Goal: Task Accomplishment & Management: Complete application form

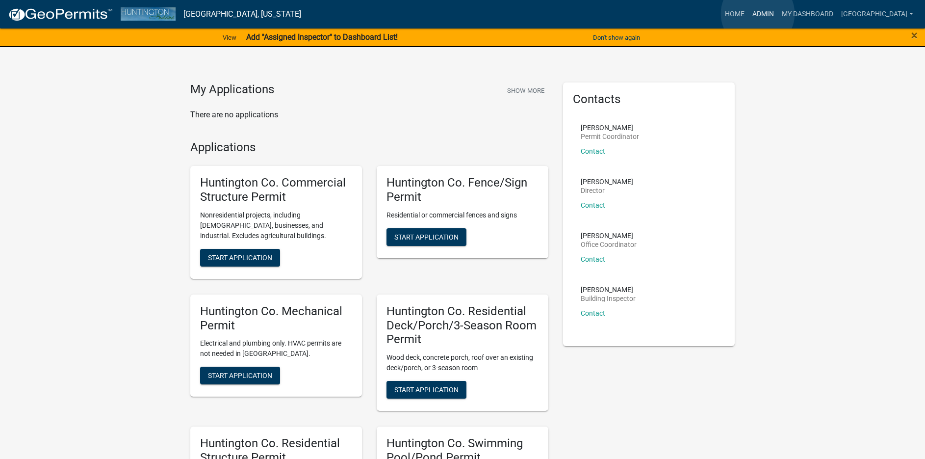
click at [758, 14] on link "Admin" at bounding box center [763, 14] width 29 height 19
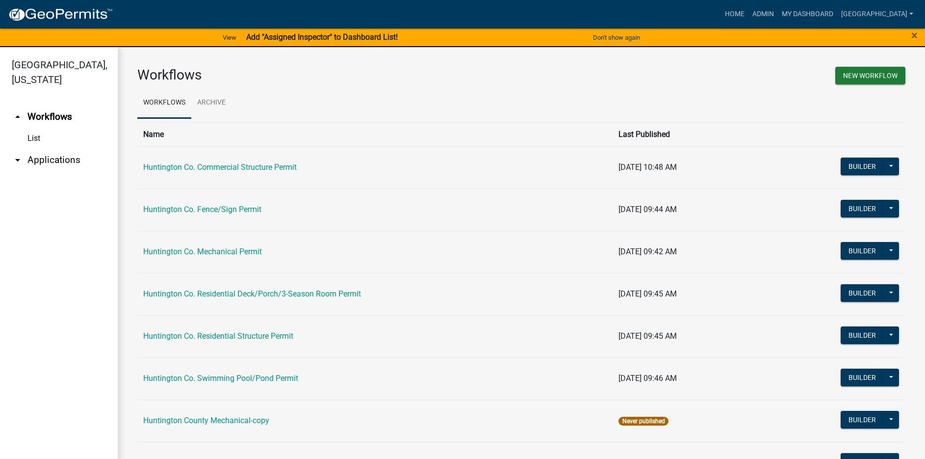
click at [39, 162] on link "arrow_drop_down Applications" at bounding box center [59, 160] width 118 height 24
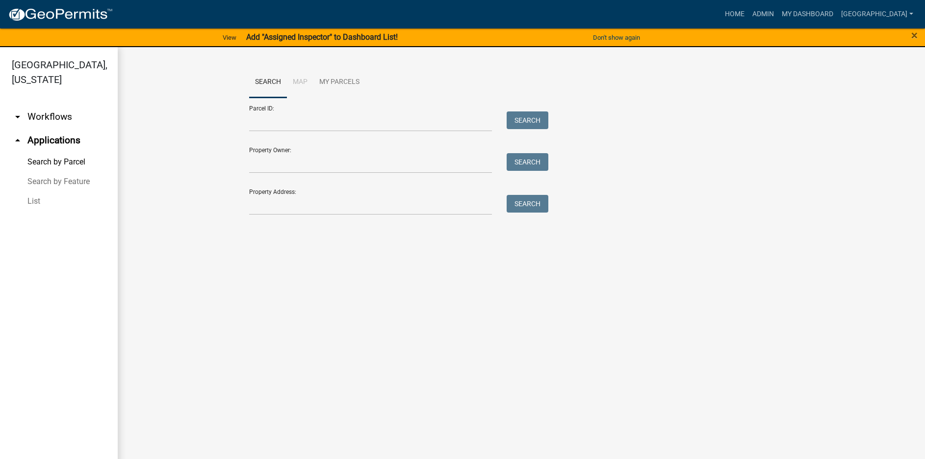
click at [36, 201] on link "List" at bounding box center [59, 201] width 118 height 20
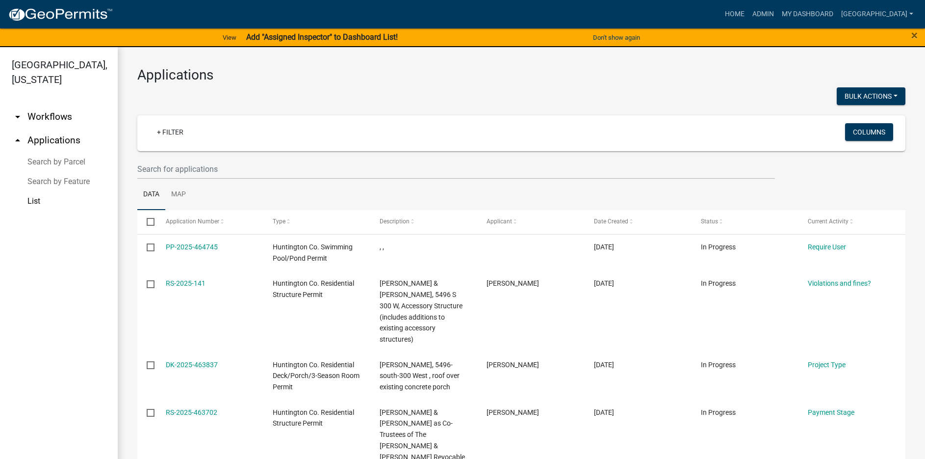
click at [213, 139] on div "+ Filter" at bounding box center [395, 133] width 506 height 20
drag, startPoint x: 209, startPoint y: 109, endPoint x: 209, endPoint y: 120, distance: 10.8
click at [208, 137] on div "+ Filter" at bounding box center [395, 133] width 506 height 20
click at [211, 174] on input "text" at bounding box center [456, 169] width 638 height 20
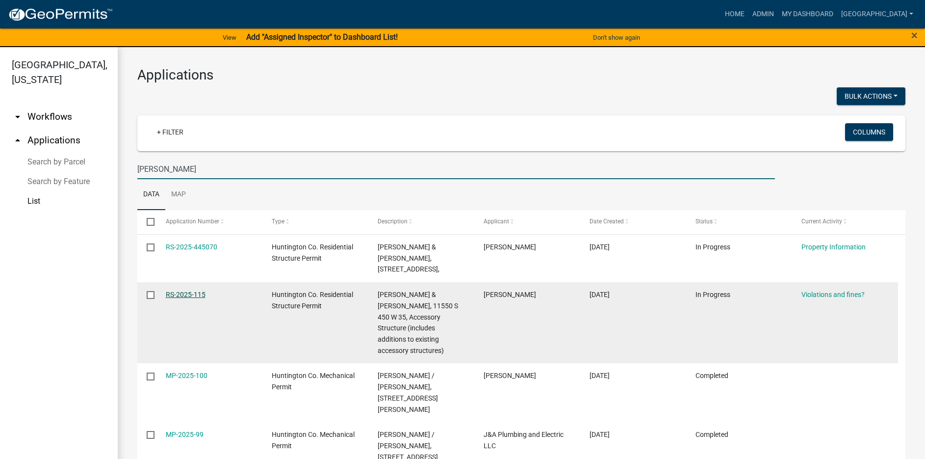
type input "[PERSON_NAME]"
click at [191, 290] on link "RS-2025-115" at bounding box center [186, 294] width 40 height 8
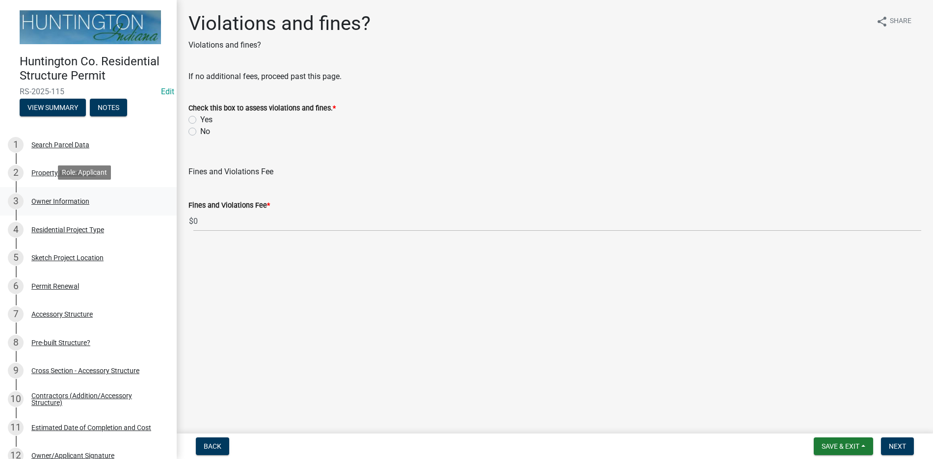
click at [74, 199] on div "Owner Information" at bounding box center [60, 201] width 58 height 7
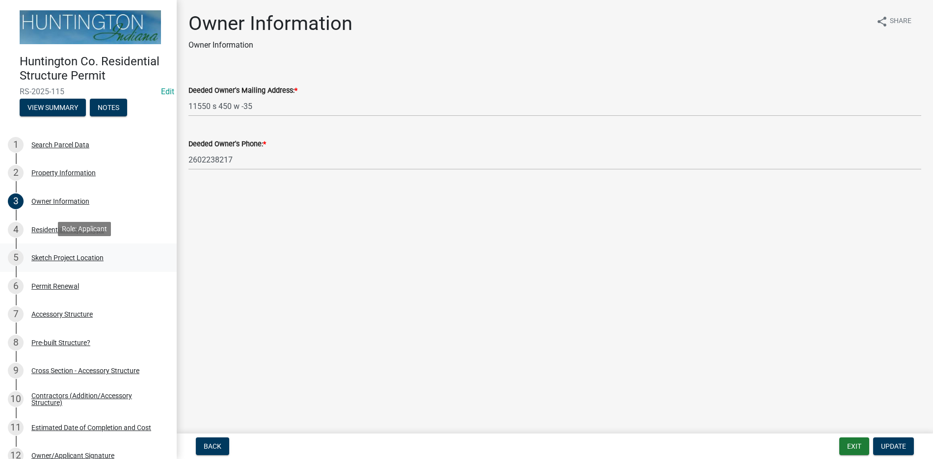
click at [82, 256] on div "Sketch Project Location" at bounding box center [67, 257] width 72 height 7
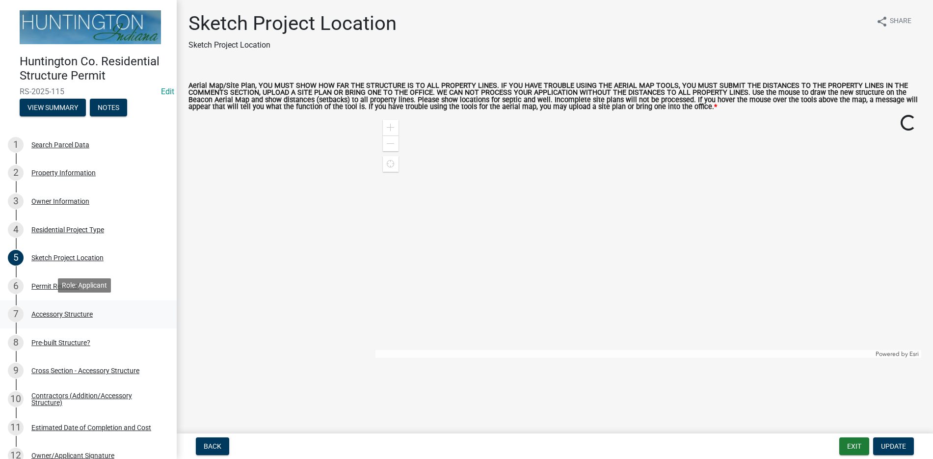
click at [66, 311] on div "Accessory Structure" at bounding box center [61, 314] width 61 height 7
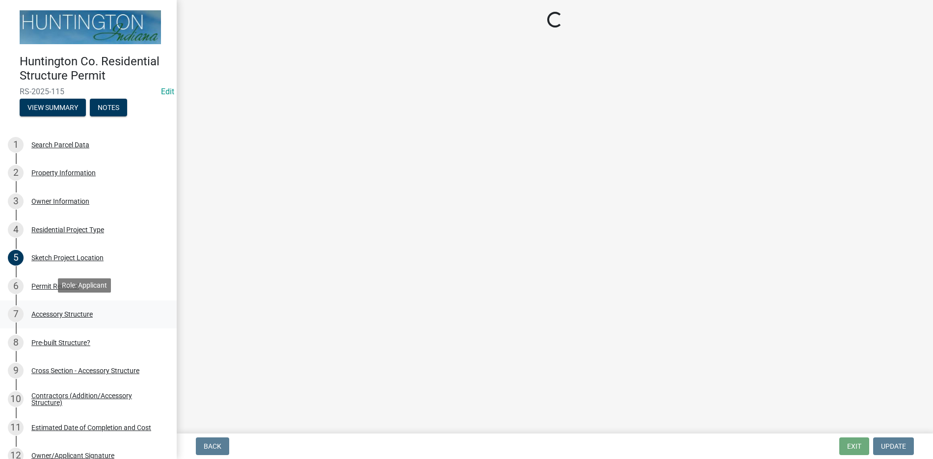
select select "b13dc926-991e-4e5f-bffc-d00822840ec1"
select select "e88b1875-137a-4a9f-a5b6-d9cbc438664c"
select select "e290cb59-fde3-4413-9642-22cae6324ace"
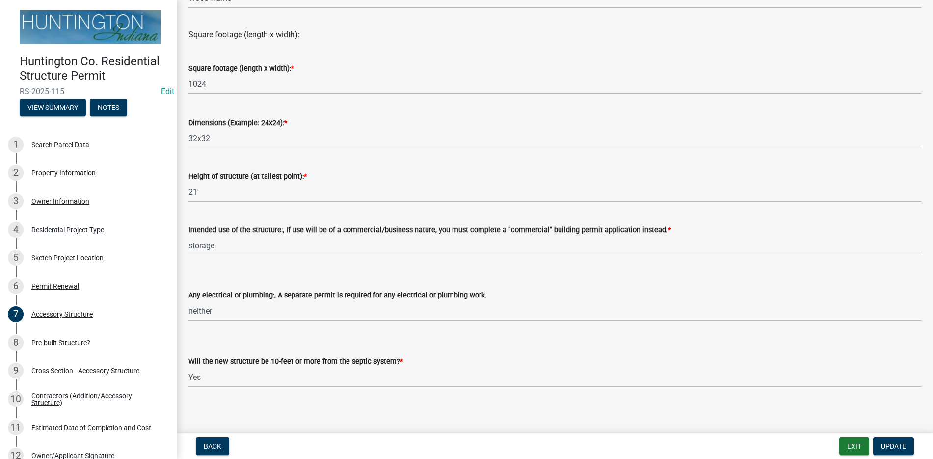
scroll to position [303, 0]
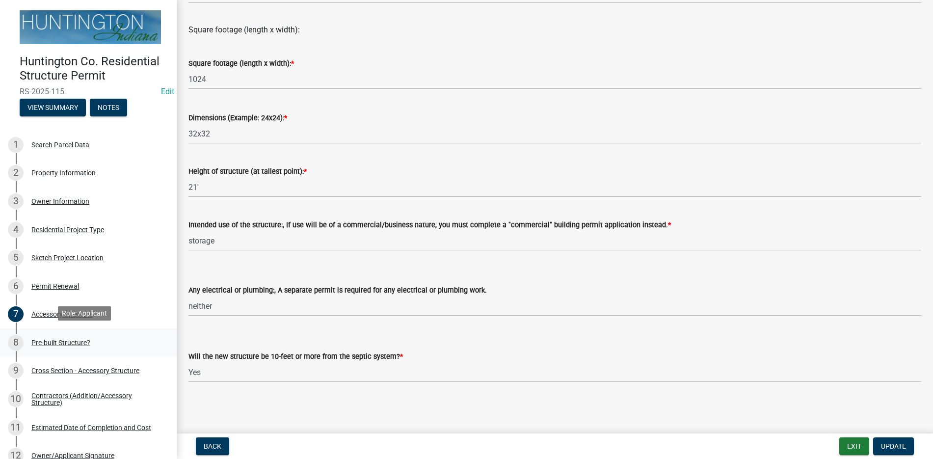
click at [66, 339] on div "Pre-built Structure?" at bounding box center [60, 342] width 59 height 7
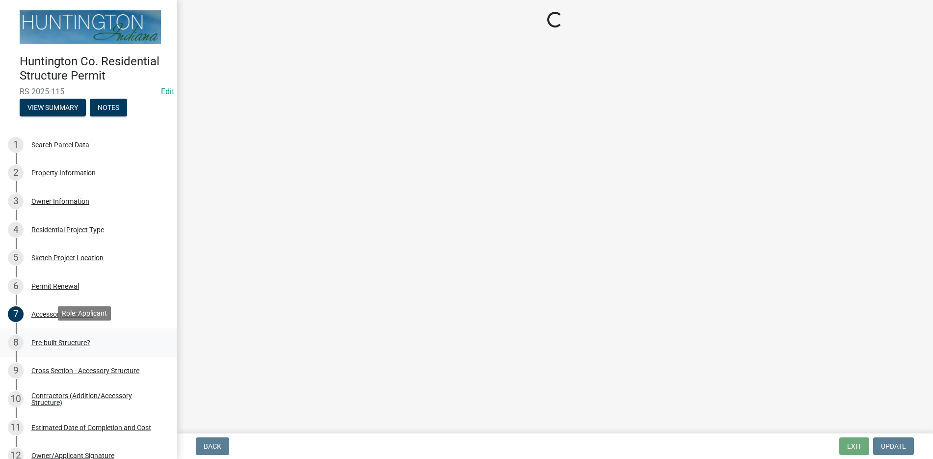
scroll to position [0, 0]
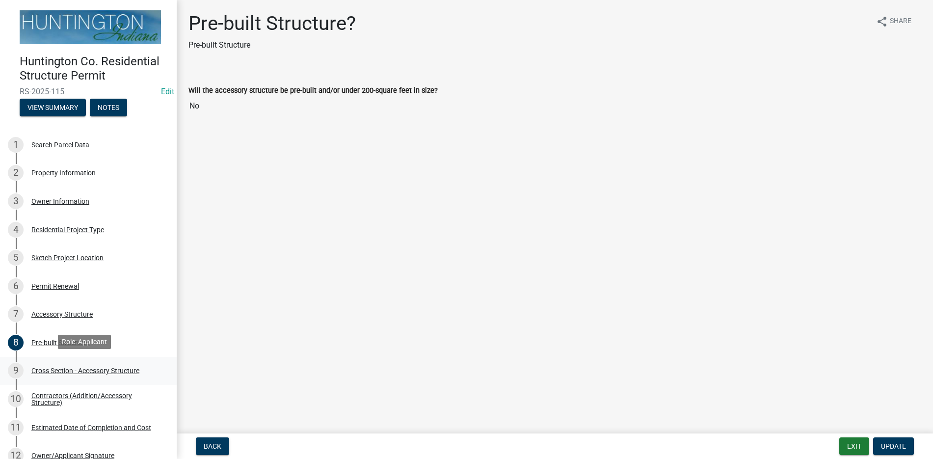
click at [63, 364] on div "9 Cross Section - Accessory Structure" at bounding box center [84, 371] width 153 height 16
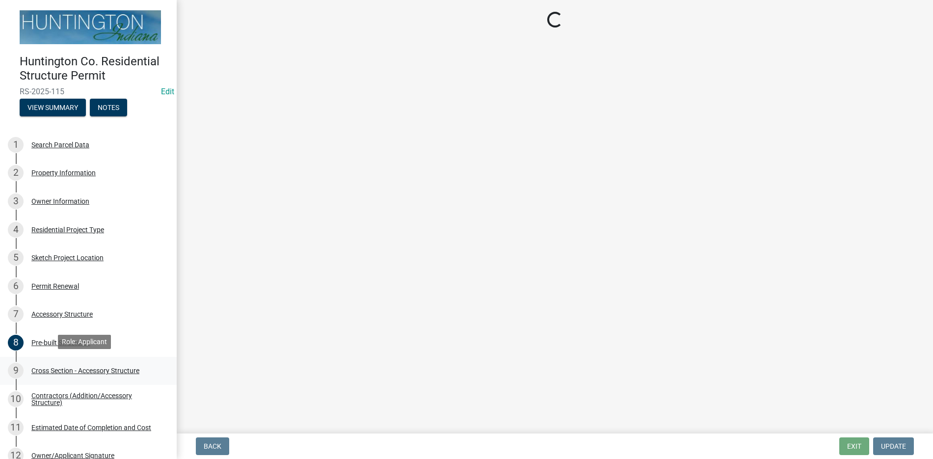
select select "24d4f506-41fa-4939-ac19-17382de83287"
select select "58ed3e0b-1ace-471f-b889-2677fdd8f470"
select select "22f604be-c36a-40f3-9f57-4bbc5c076a1d"
select select "05bcc9c2-cc61-4e54-bfdb-7d80d739f61b"
select select "174524f7-a4fe-45d6-a770-f02cb493cb11"
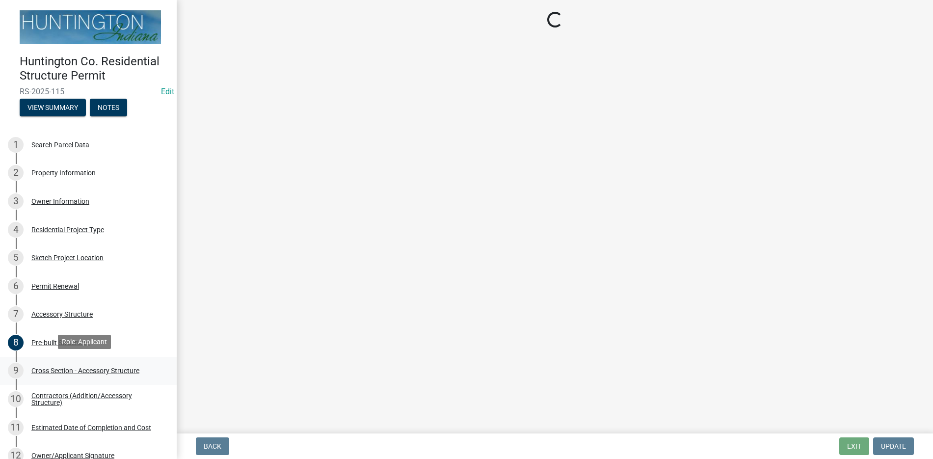
select select "4fdc516c-604c-4414-8a7b-17ba26ee5816"
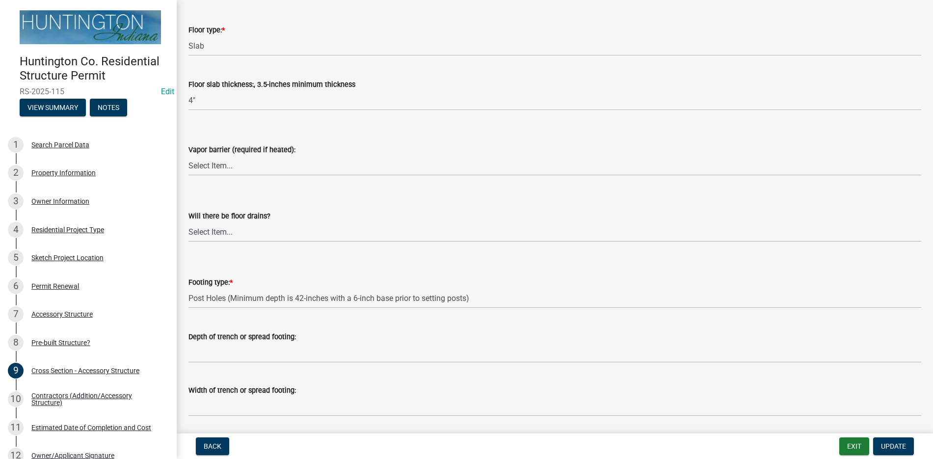
scroll to position [1289, 0]
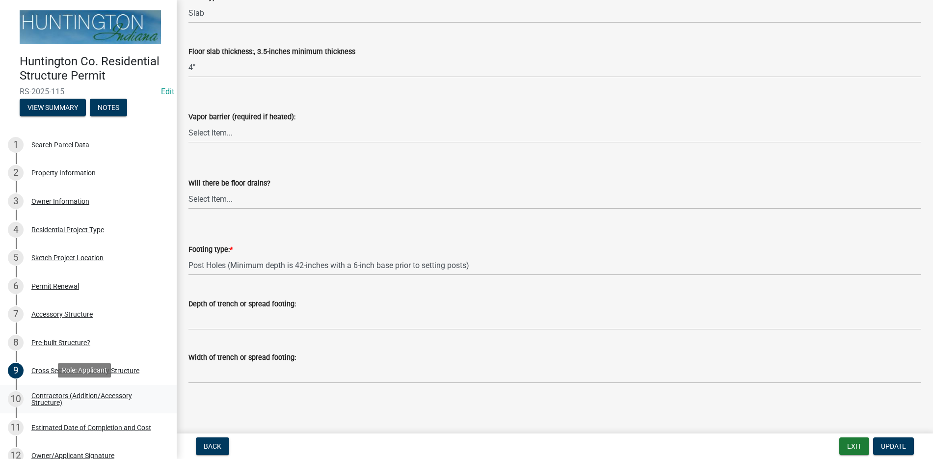
click at [95, 392] on div "Contractors (Addition/Accessory Structure)" at bounding box center [96, 399] width 130 height 14
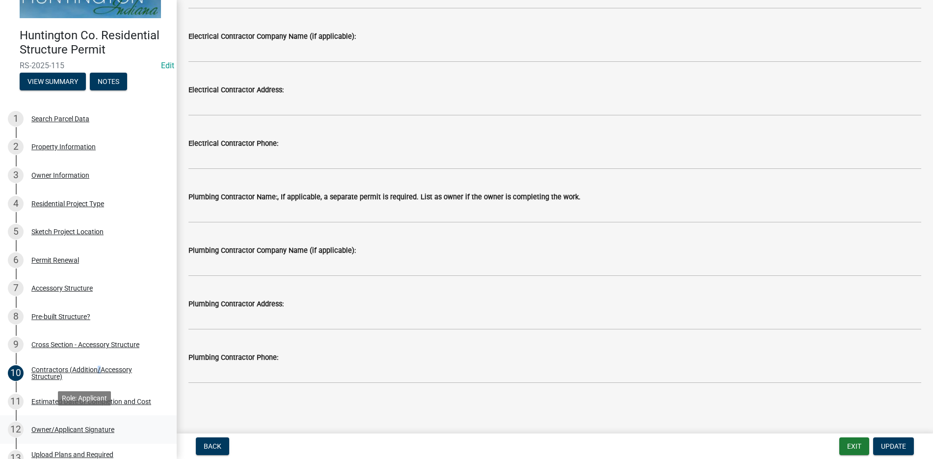
scroll to position [49, 0]
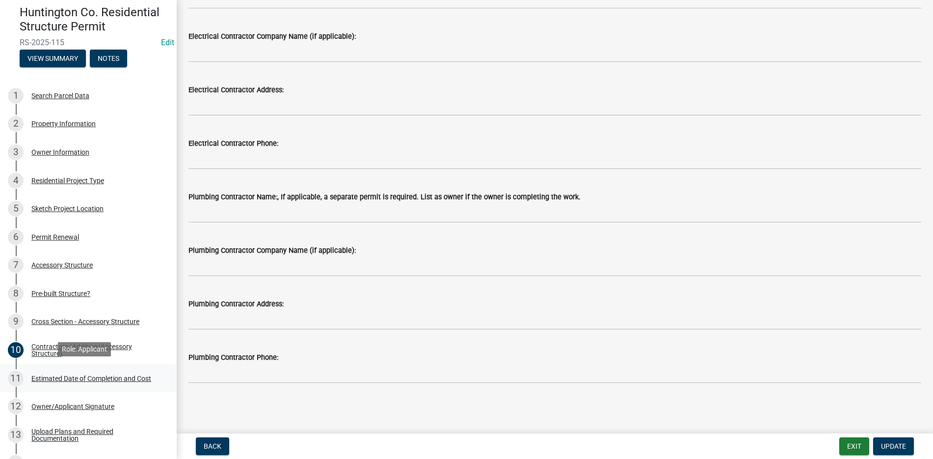
click at [106, 371] on div "11 Estimated Date of Completion and Cost" at bounding box center [84, 378] width 153 height 16
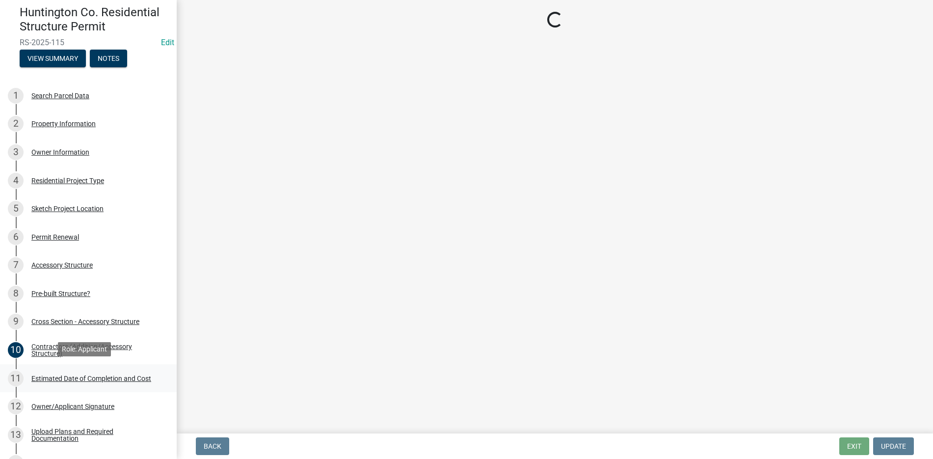
scroll to position [0, 0]
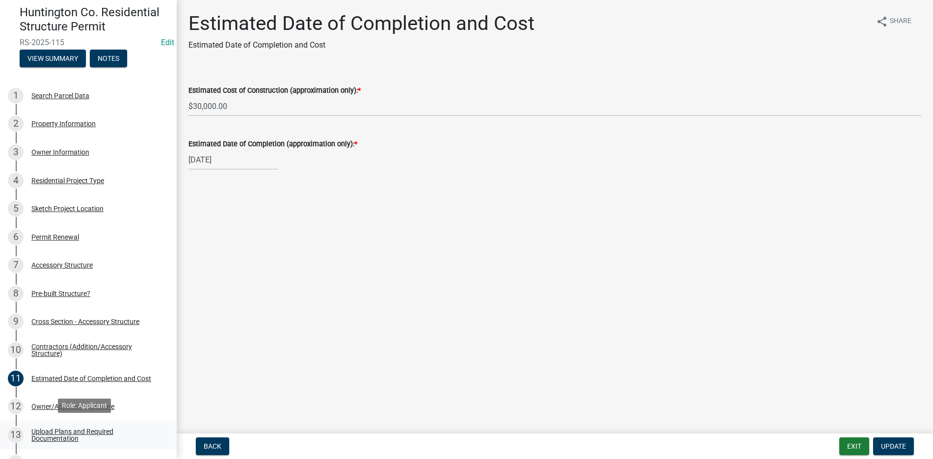
click at [85, 428] on div "Upload Plans and Required Documentation" at bounding box center [96, 435] width 130 height 14
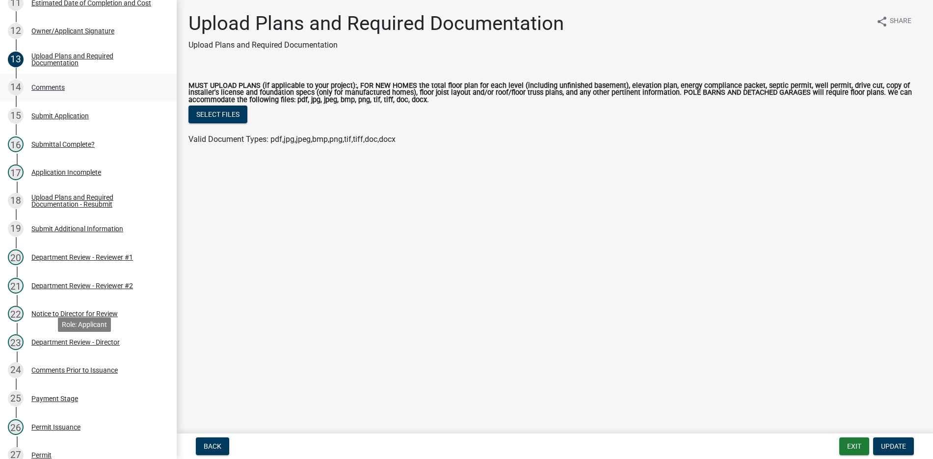
scroll to position [442, 0]
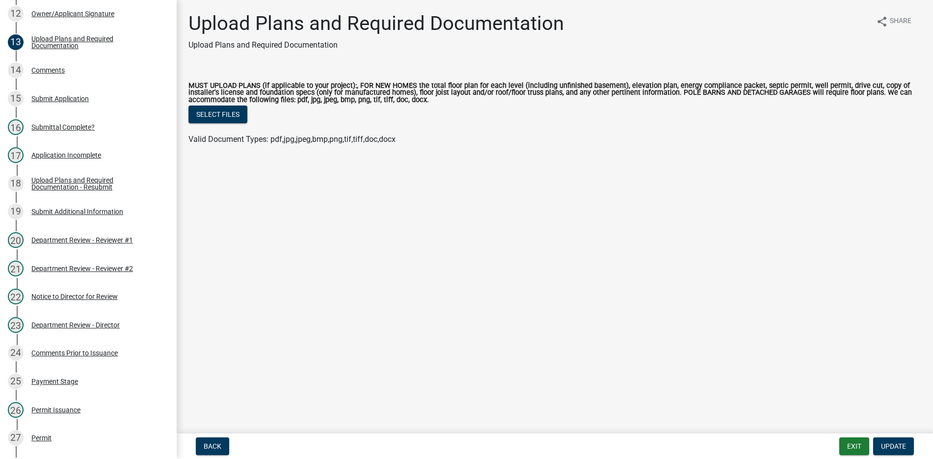
drag, startPoint x: 917, startPoint y: 173, endPoint x: 459, endPoint y: 272, distance: 468.9
click at [459, 272] on main "Upload Plans and Required Documentation Upload Plans and Required Documentation…" at bounding box center [555, 214] width 756 height 429
click at [72, 182] on div "Upload Plans and Required Documentation - Resubmit" at bounding box center [96, 184] width 130 height 14
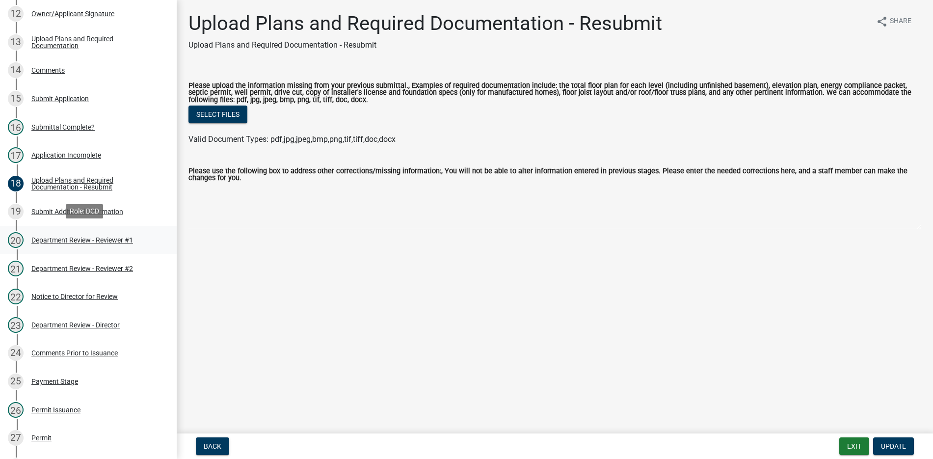
click at [114, 239] on div "Department Review - Reviewer #1" at bounding box center [82, 239] width 102 height 7
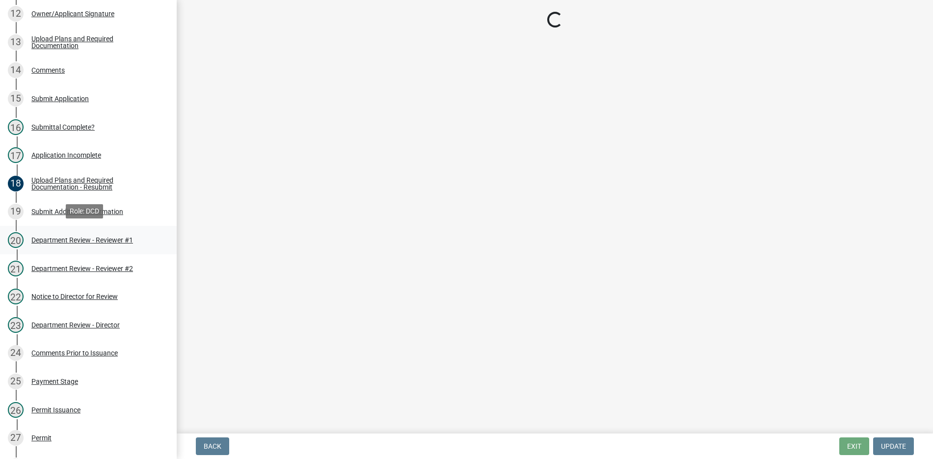
select select "2b50337a-1d1c-4f6e-b6b1-3d95564f7ff5"
select select "674b3438-44d1-433f-a18e-9a900d807566"
select select "d625d8e2-c016-4fa4-b697-cc01dbb75373"
select select "220652cf-f23d-4527-9188-e71e6281c1f5"
select select "5ad78b45-2880-474c-97ef-2440aa75ee84"
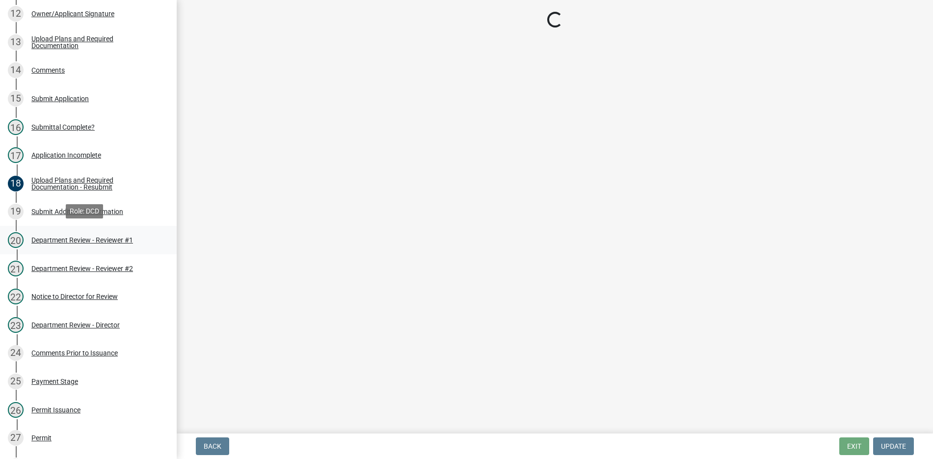
select select "aa299abd-59e4-4841-82bd-632f03f187ef"
select select "9e915027-22d8-4398-b0f5-e3cf97d893e0"
select select "2c91b07e-37d9-4ec5-b504-47058404e578"
select select "d6bfa9ee-3bd9-4f2b-bea1-0bf2a35e48f8"
select select "e1967740-c41b-4de5-b294-b9bc371f9c7c"
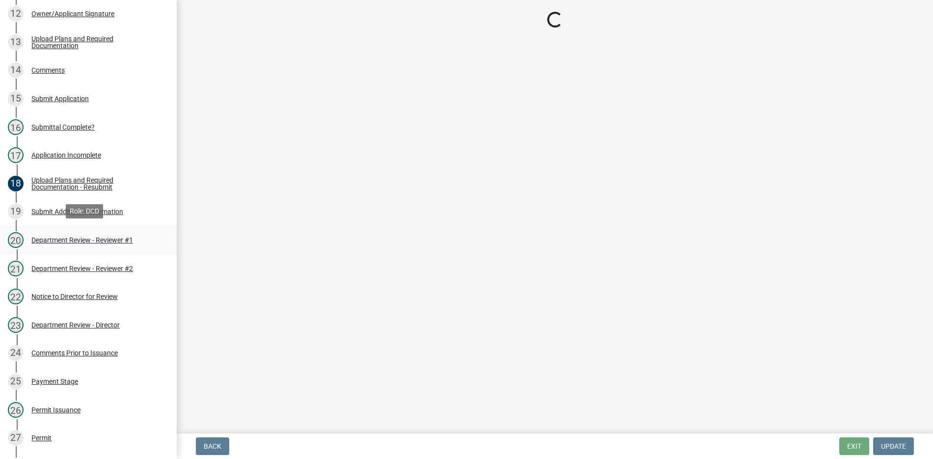
select select "4095ee07-1040-41d6-85c6-c6be8bf6c85e"
select select "87343147-211b-4763-93bb-8b2ee6155afc"
select select "a533f136-47b9-4377-857f-add42c7a7ee1"
select select "3c66432b-8bb8-4124-90df-d6035d4b372c"
select select "eefb9dc7-f8b2-40a4-9773-3ac47aeffb04"
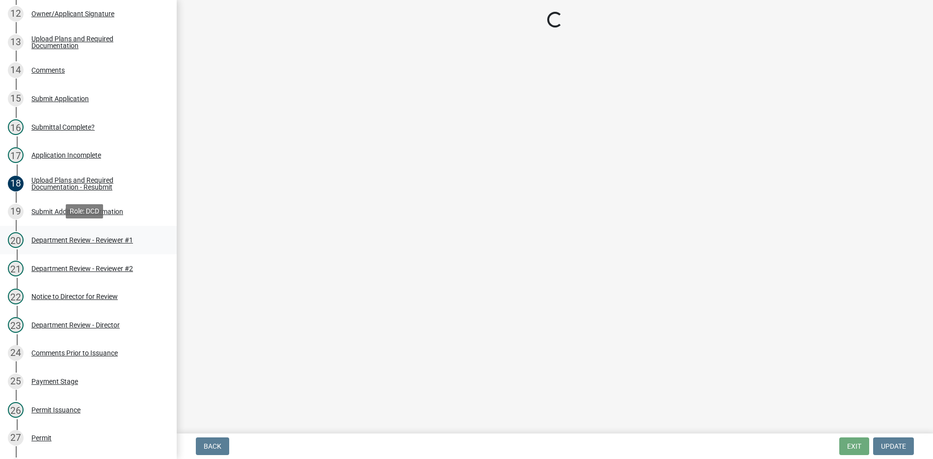
select select "dab9127f-4f14-4b54-93cb-019292fe7c15"
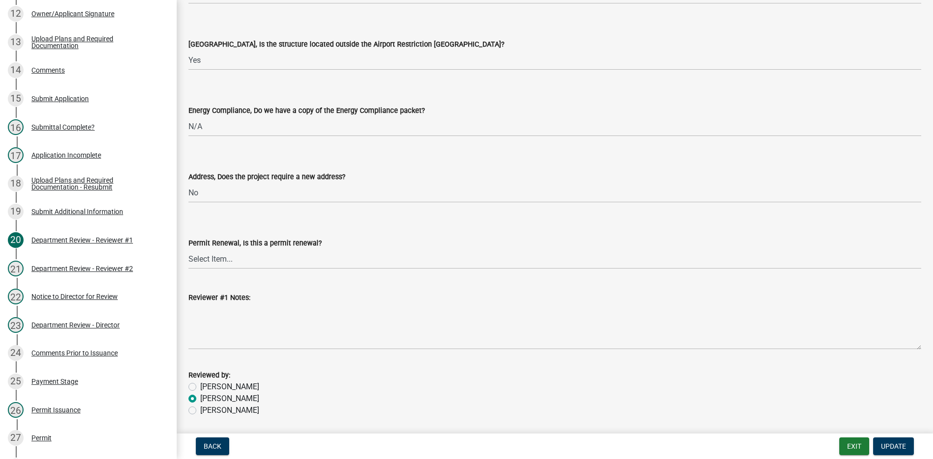
scroll to position [1889, 0]
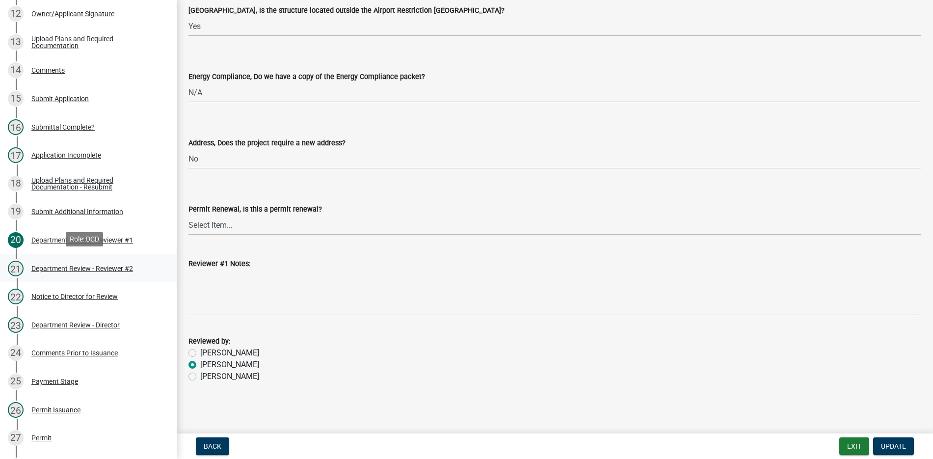
click at [110, 270] on div "Department Review - Reviewer #2" at bounding box center [82, 268] width 102 height 7
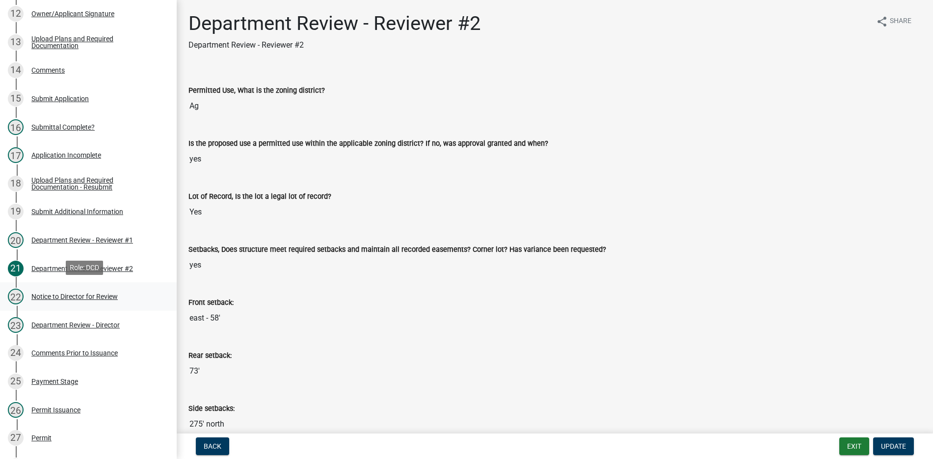
click at [102, 294] on div "Notice to Director for Review" at bounding box center [74, 296] width 86 height 7
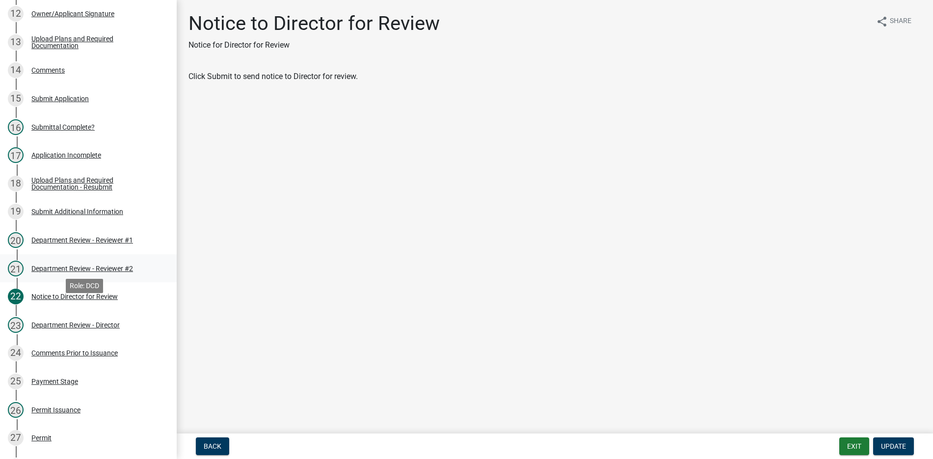
scroll to position [393, 0]
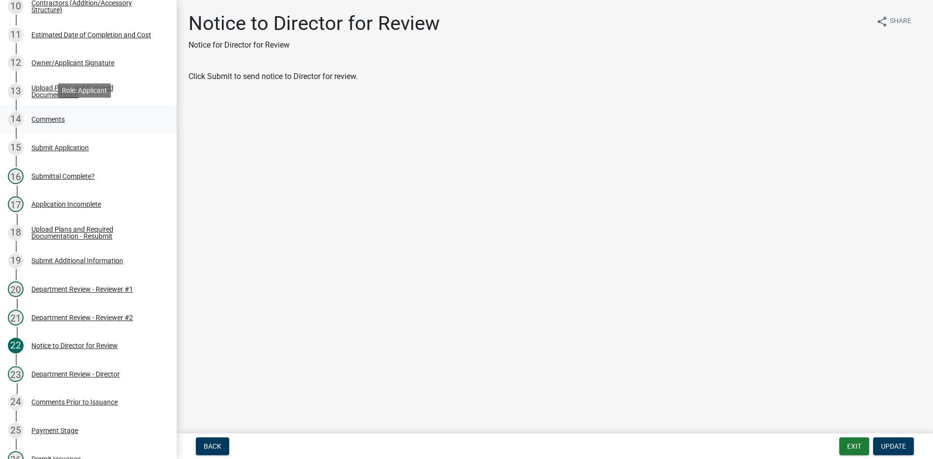
click at [55, 119] on div "Comments" at bounding box center [47, 119] width 33 height 7
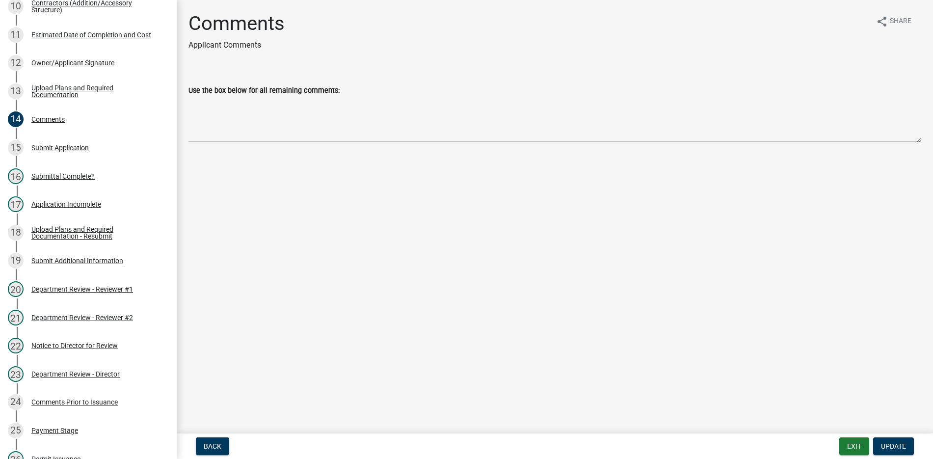
drag, startPoint x: 917, startPoint y: 0, endPoint x: 514, endPoint y: 215, distance: 456.6
click at [514, 215] on main "Comments Applicant Comments share Share Use the box below for all remaining com…" at bounding box center [555, 214] width 756 height 429
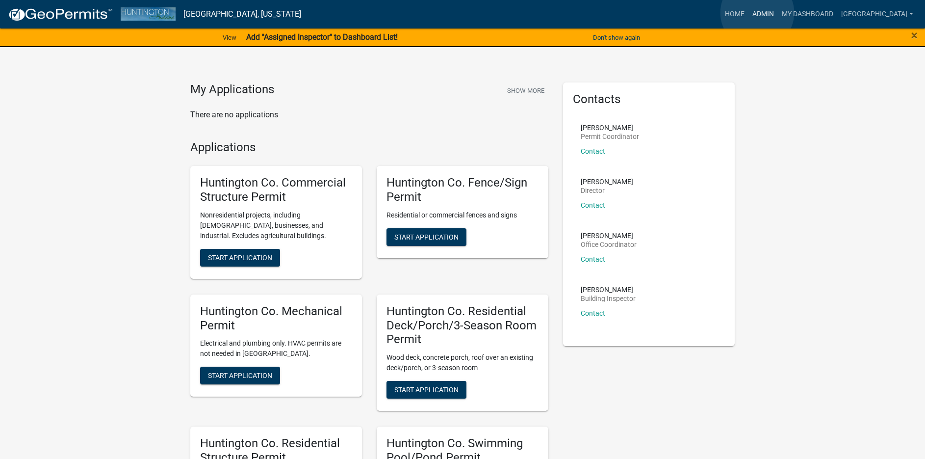
click at [758, 13] on link "Admin" at bounding box center [763, 14] width 29 height 19
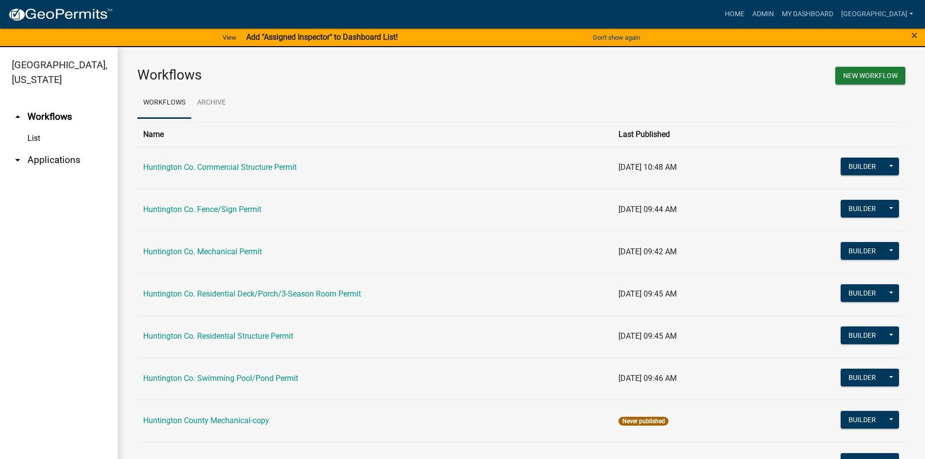
click at [40, 158] on link "arrow_drop_down Applications" at bounding box center [59, 160] width 118 height 24
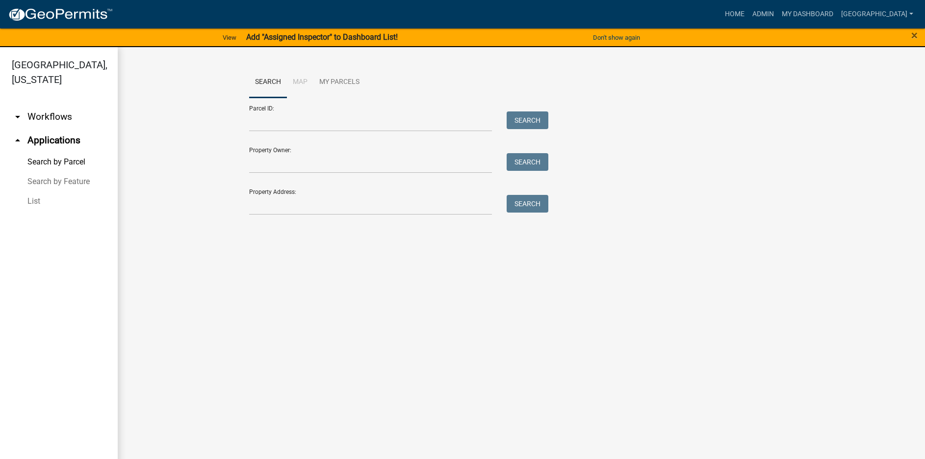
click at [34, 199] on link "List" at bounding box center [59, 201] width 118 height 20
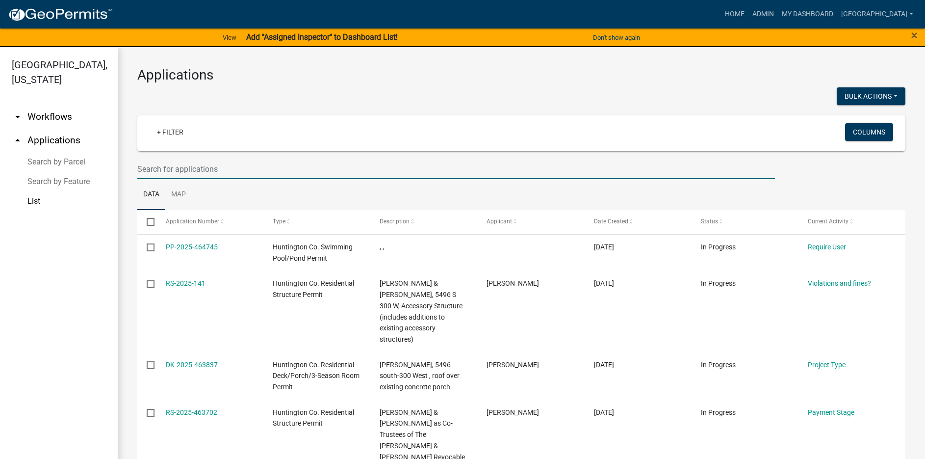
click at [175, 166] on input "text" at bounding box center [456, 169] width 638 height 20
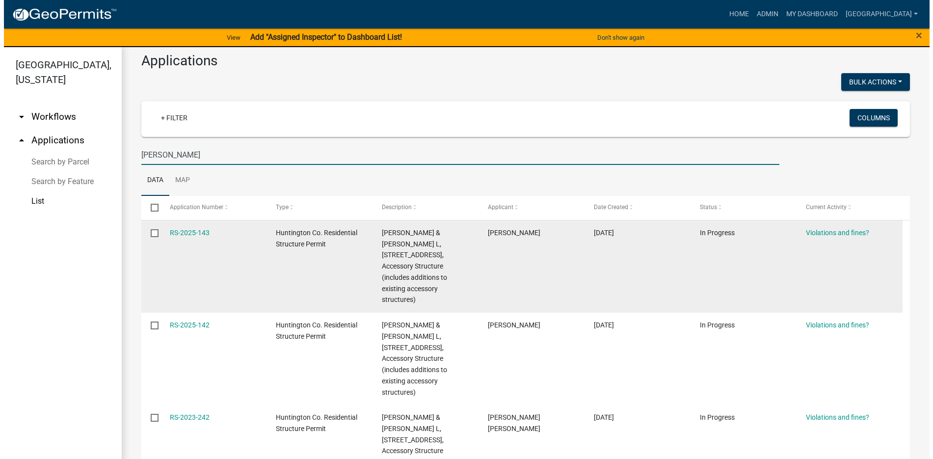
scroll to position [22, 0]
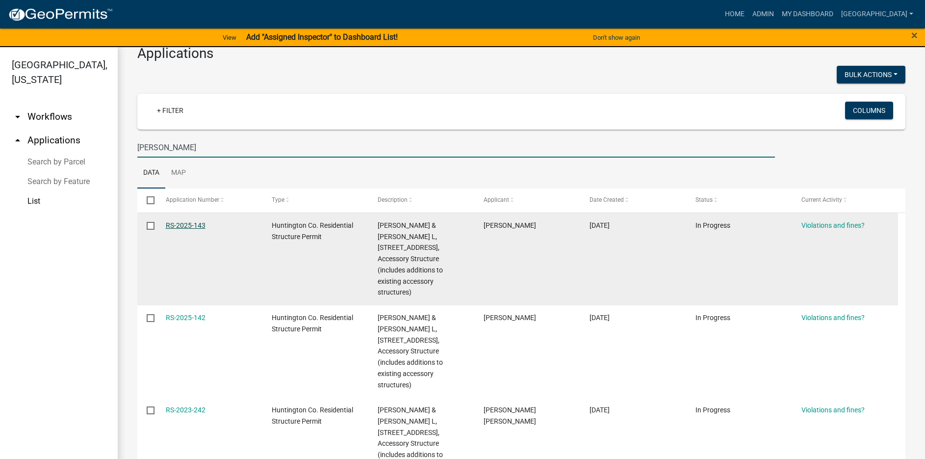
type input "vohs"
click at [179, 224] on link "RS-2025-143" at bounding box center [186, 225] width 40 height 8
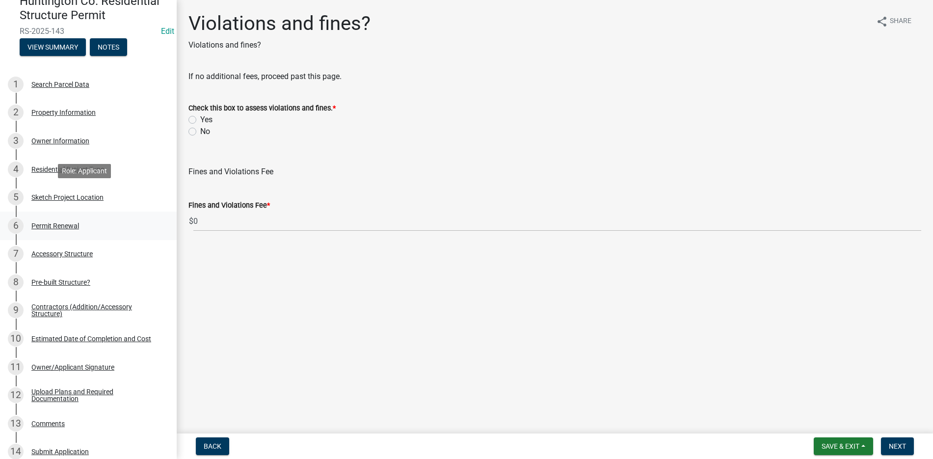
scroll to position [49, 0]
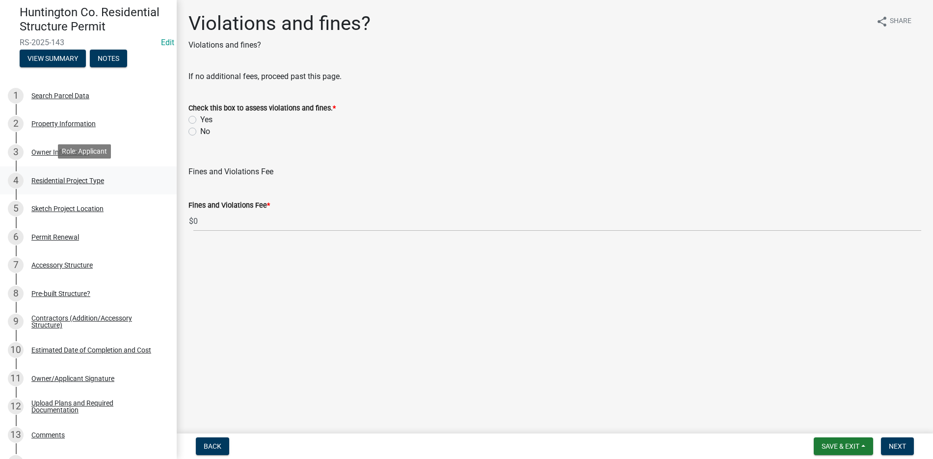
click at [69, 173] on div "4 Residential Project Type" at bounding box center [84, 181] width 153 height 16
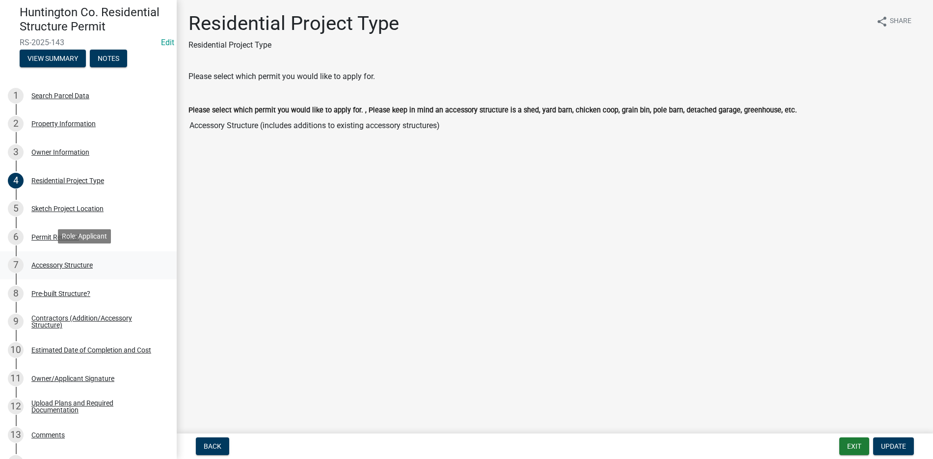
click at [69, 262] on div "Accessory Structure" at bounding box center [61, 265] width 61 height 7
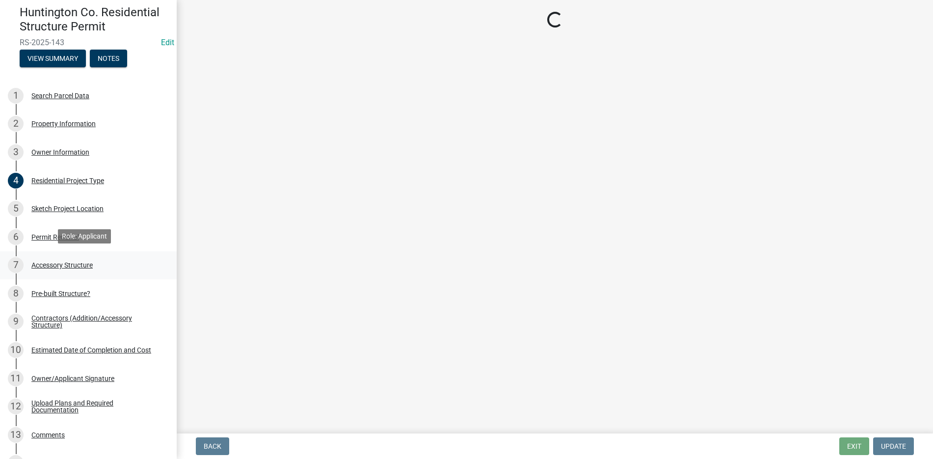
select select "b13dc926-991e-4e5f-bffc-d00822840ec1"
select select "e88b1875-137a-4a9f-a5b6-d9cbc438664c"
select select "e290cb59-fde3-4413-9642-22cae6324ace"
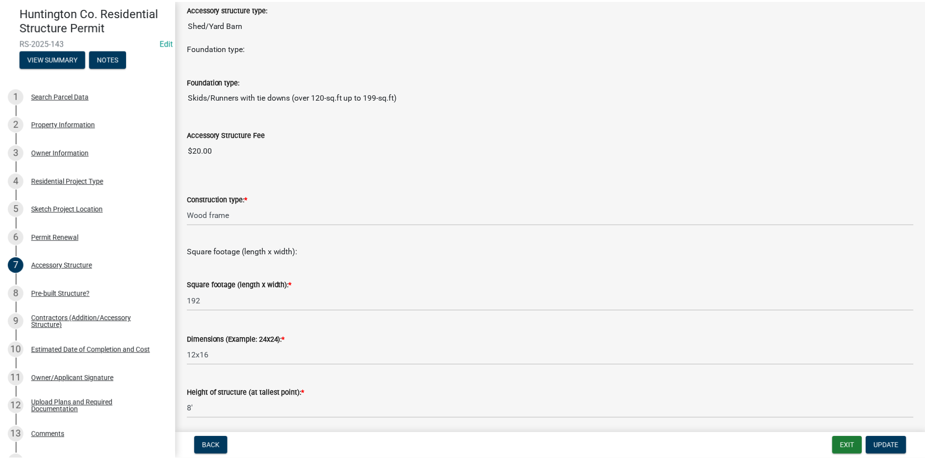
scroll to position [98, 0]
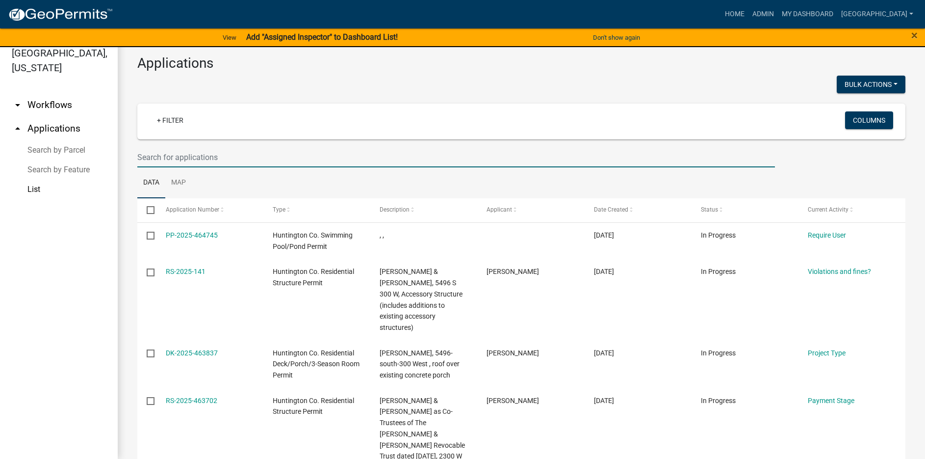
click at [172, 158] on input "text" at bounding box center [456, 157] width 638 height 20
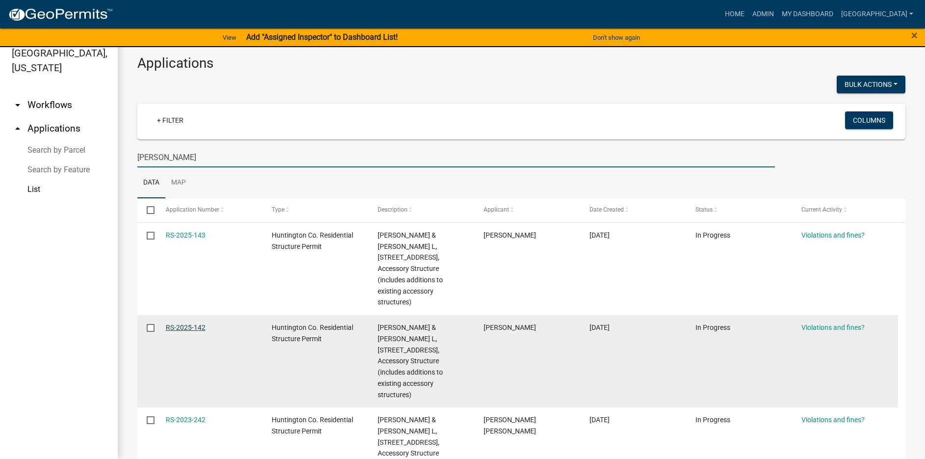
type input "vohs"
click at [181, 323] on link "RS-2025-142" at bounding box center [186, 327] width 40 height 8
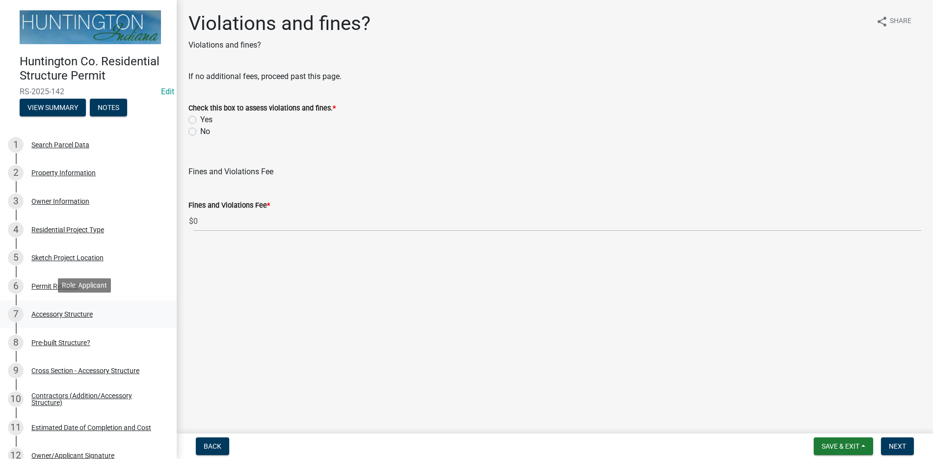
click at [91, 311] on div "Accessory Structure" at bounding box center [61, 314] width 61 height 7
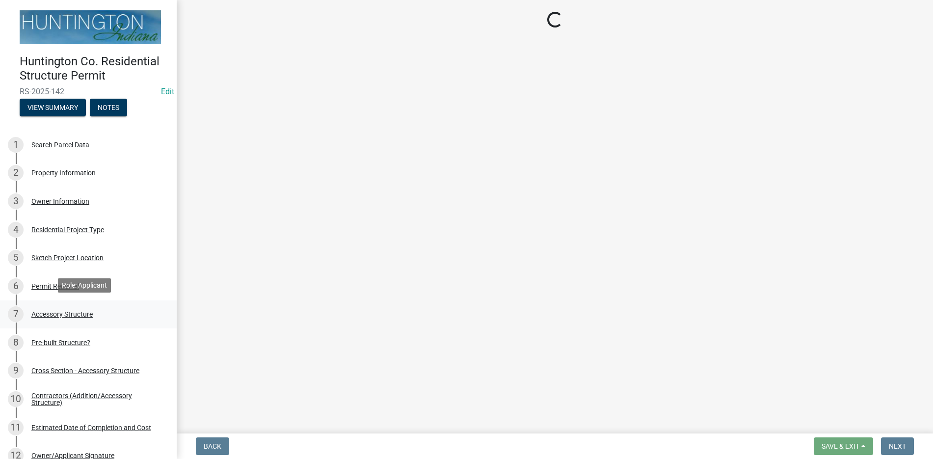
select select "b13dc926-991e-4e5f-bffc-d00822840ec1"
select select "c17fc483-a0b5-456f-9424-68ebdf5cb3a4"
select select "e290cb59-fde3-4413-9642-22cae6324ace"
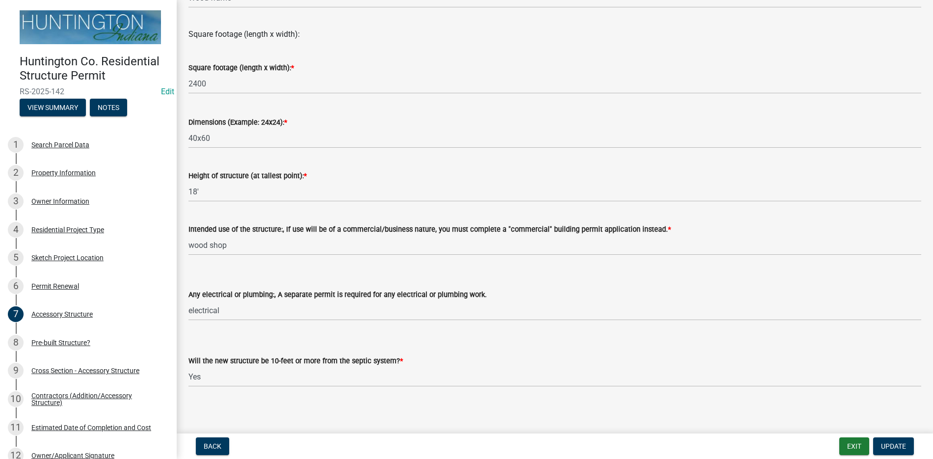
scroll to position [303, 0]
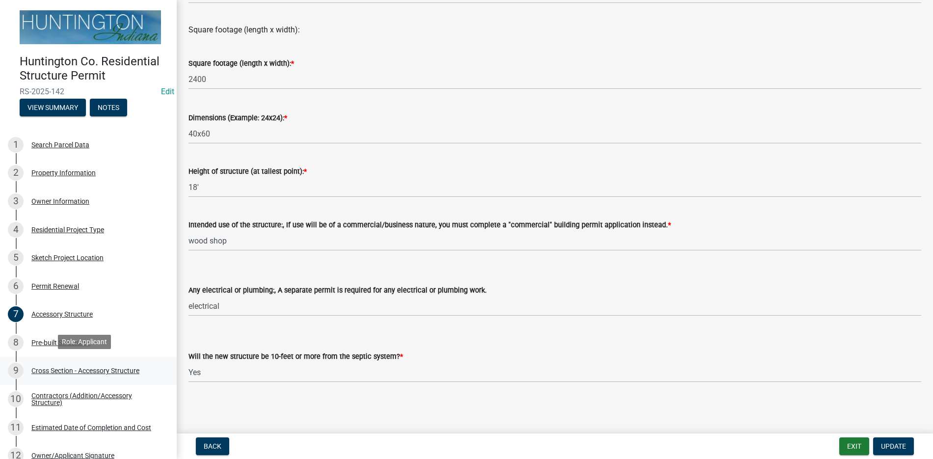
click at [99, 368] on div "Cross Section - Accessory Structure" at bounding box center [85, 370] width 108 height 7
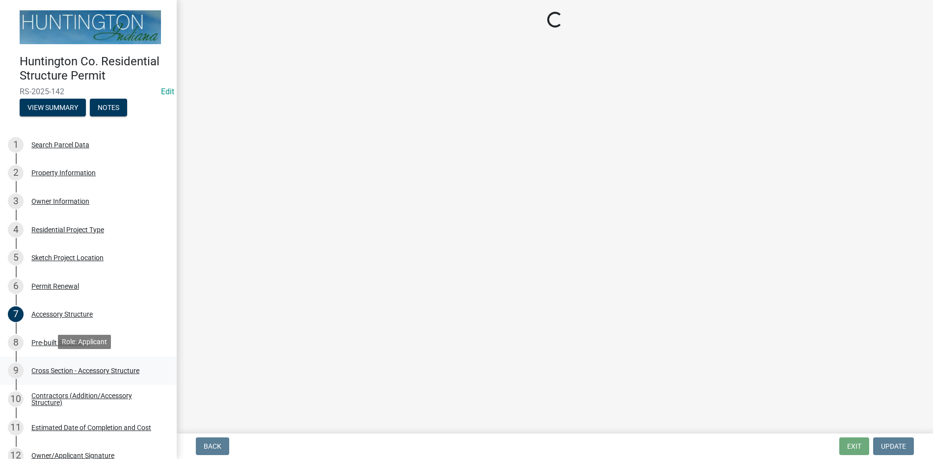
select select "ba2707f8-fdb9-4c3b-84a2-25ea63f3a696"
select select "58ed3e0b-1ace-471f-b889-2677fdd8f470"
select select "a4add98c-0f57-4cd7-98f2-33146dda38fd"
select select "05bcc9c2-cc61-4e54-bfdb-7d80d739f61b"
select select "04627d20-aec4-4a89-8c0f-cf4d785d9d7f"
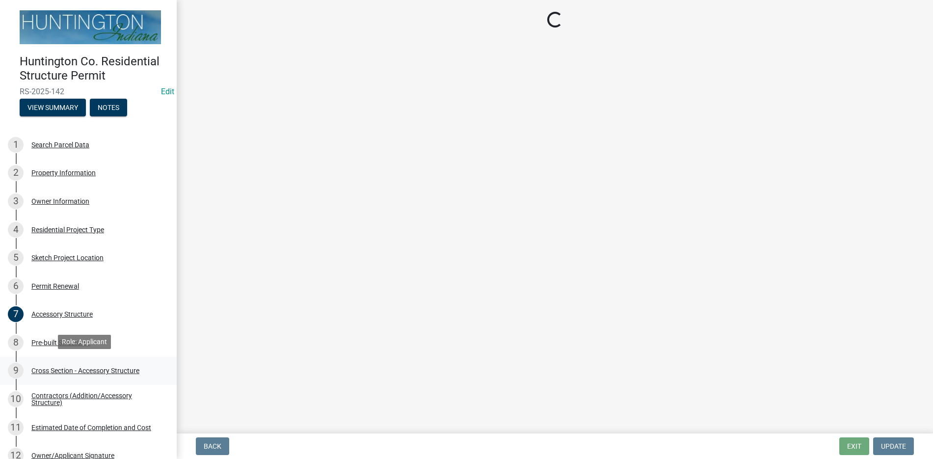
select select "662e4994-88a5-4081-9f70-622506e6c315"
select select "cb2653af-3c03-419c-992c-ea4f649325ca"
select select "05f0e2c8-d078-4fde-8725-801056d7cdab"
select select "174524f7-a4fe-45d6-a770-f02cb493cb11"
select select "47d8cbb9-bcbe-4296-b8b7-03366280172c"
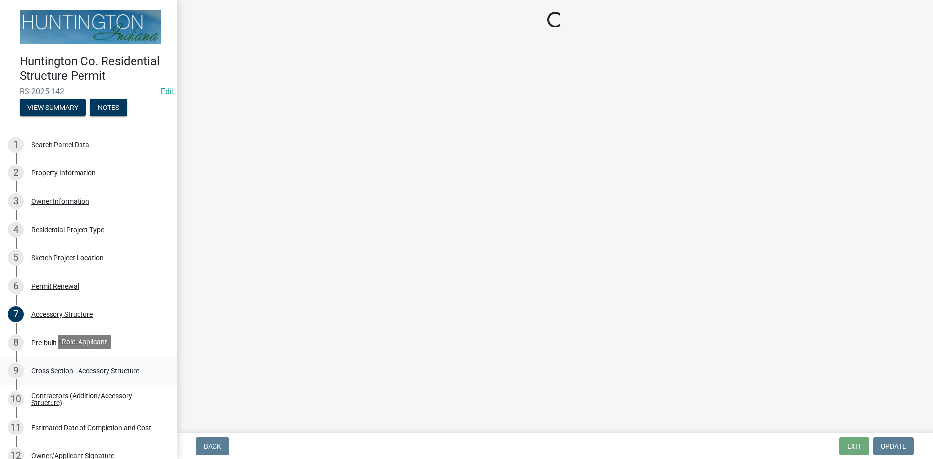
select select "7ac52e2c-26c3-4b05-adce-91695eb55e33"
select select "529bc684-12df-48b2-97cd-3e7eb43b3d6a"
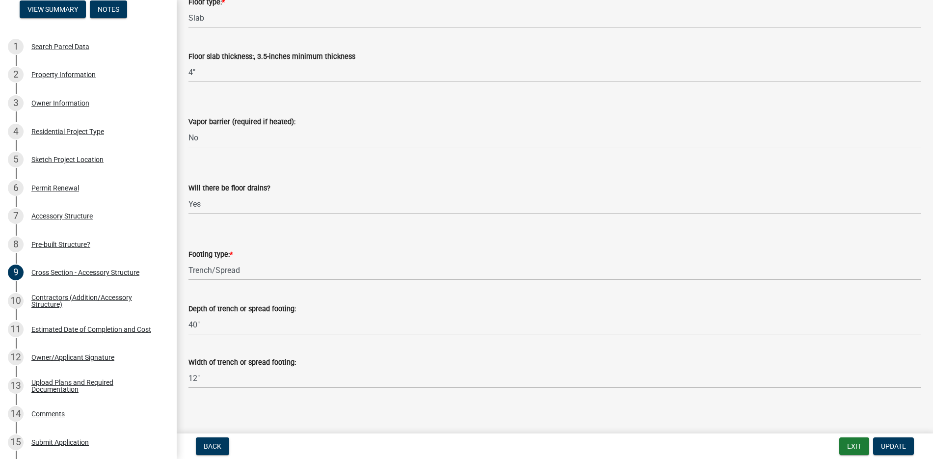
scroll to position [1289, 0]
